Goal: Download file/media

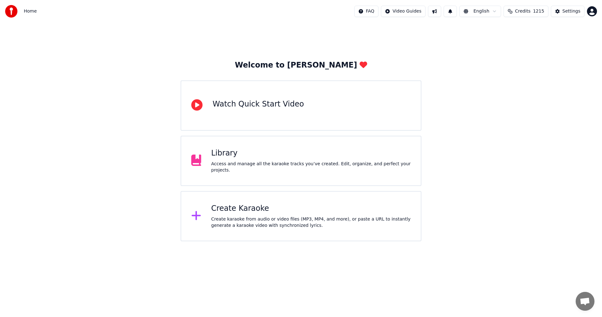
click at [232, 158] on div "Library" at bounding box center [311, 153] width 200 height 10
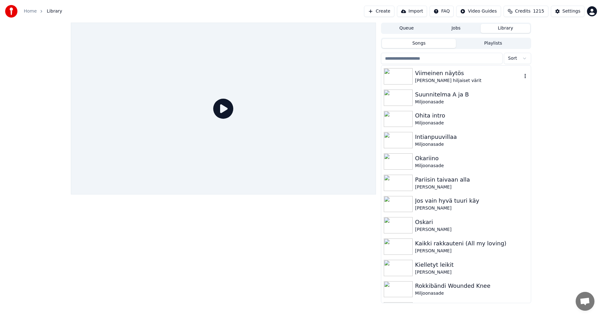
click at [428, 76] on div "Viimeinen näytös" at bounding box center [468, 73] width 107 height 9
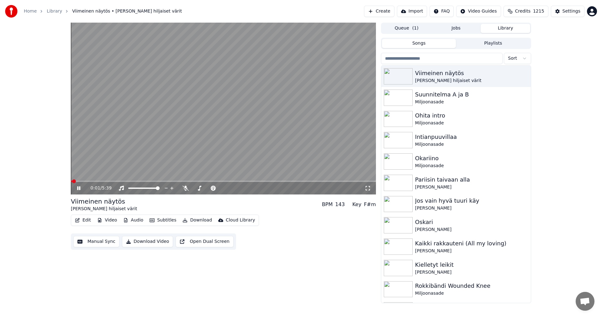
click at [199, 220] on button "Download" at bounding box center [197, 220] width 35 height 9
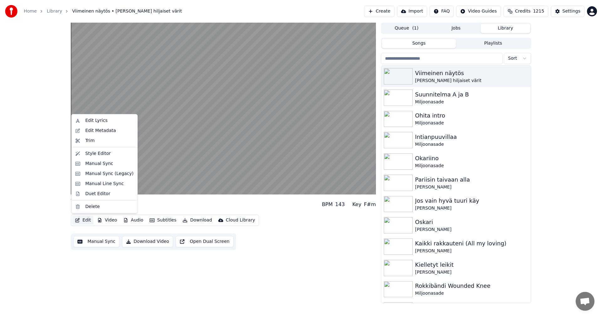
click at [41, 185] on div "[PERSON_NAME] näytös [PERSON_NAME] hiljaiset värit BPM 143 Key F#m Edit Video A…" at bounding box center [301, 163] width 602 height 280
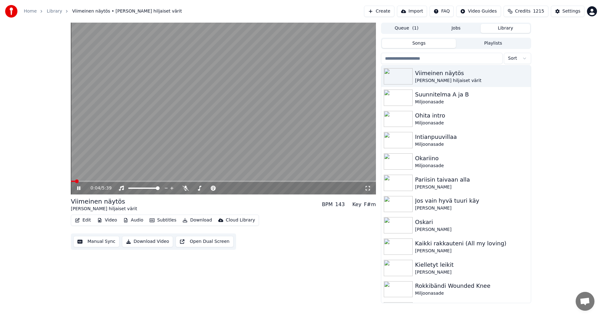
click at [79, 188] on icon at bounding box center [83, 187] width 15 height 5
click at [199, 218] on button "Download" at bounding box center [197, 220] width 35 height 9
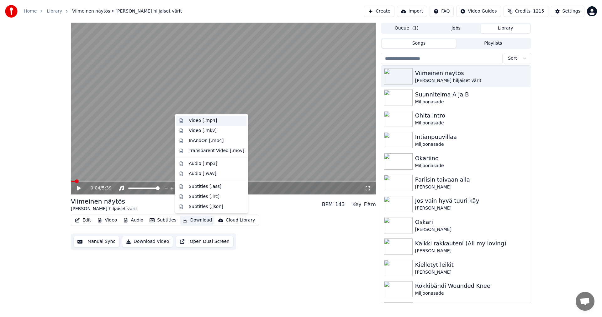
click at [214, 120] on div "Video [.mp4]" at bounding box center [203, 120] width 28 height 6
